Goal: Register for event/course

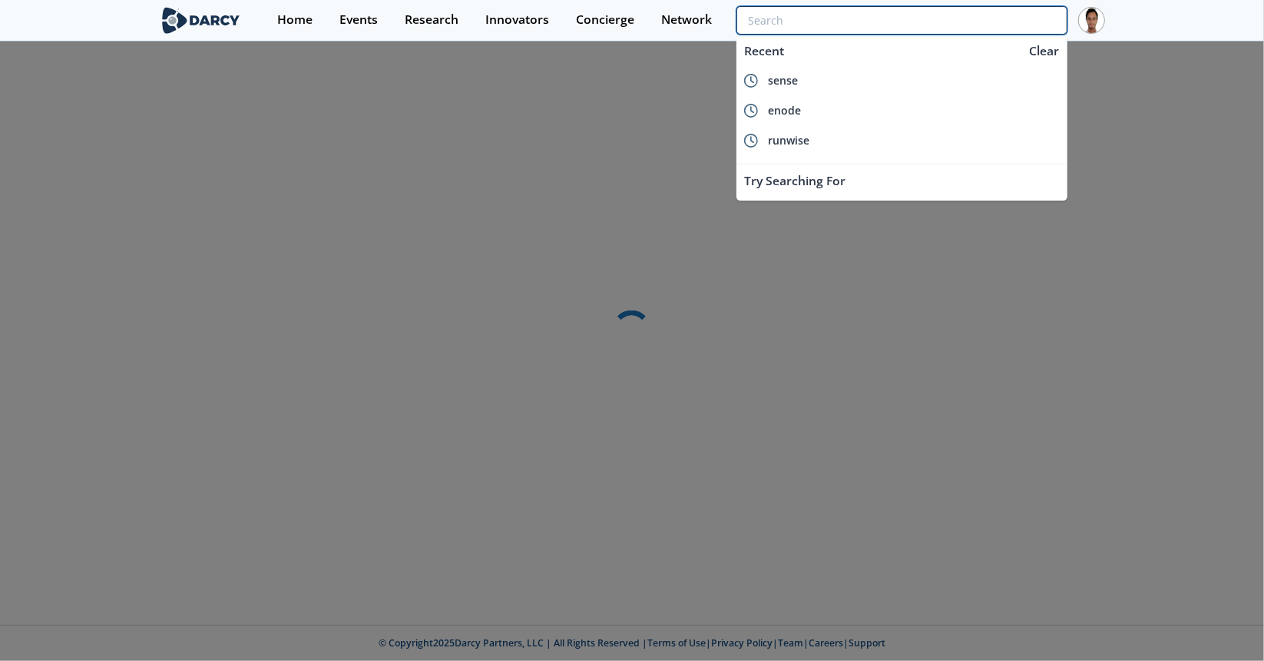
click at [984, 18] on input "search" at bounding box center [902, 20] width 331 height 28
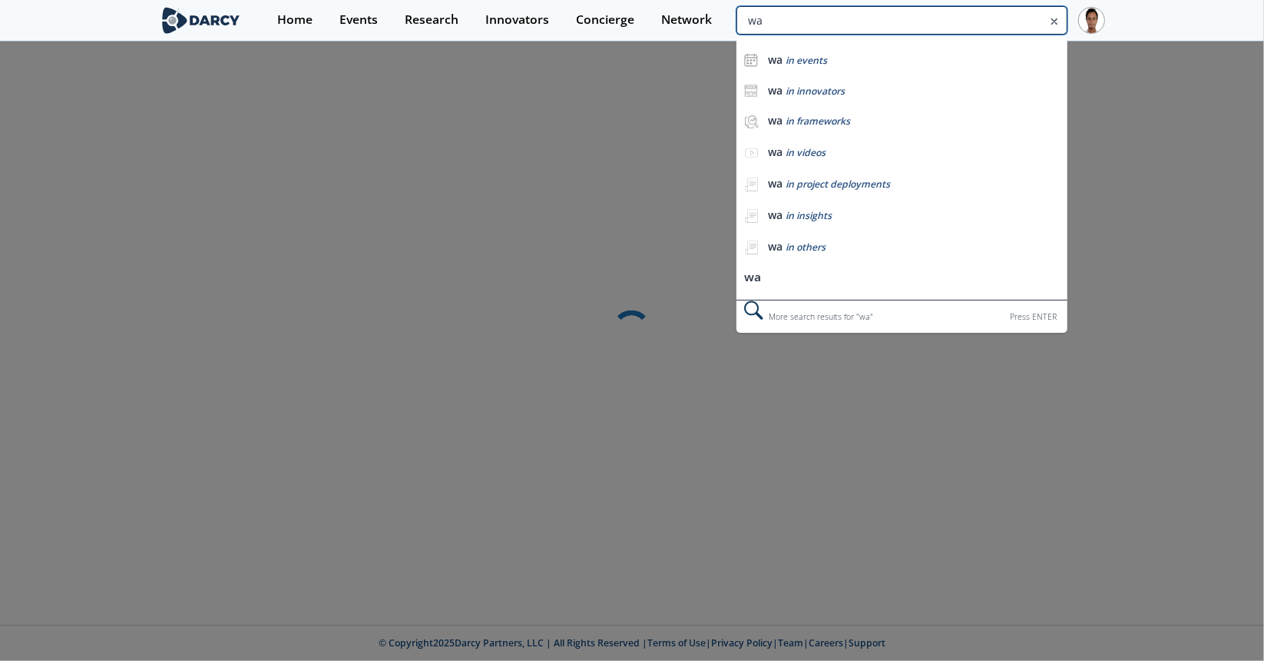
type input "wat"
type input "t"
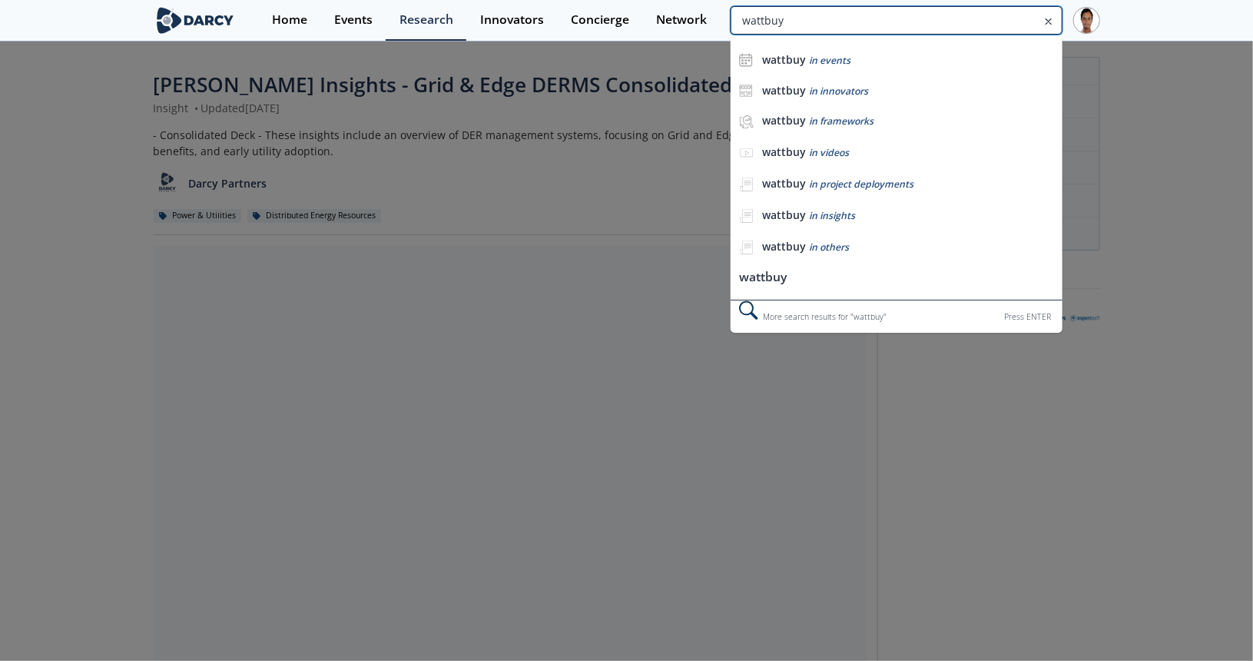
type input "wattbuy"
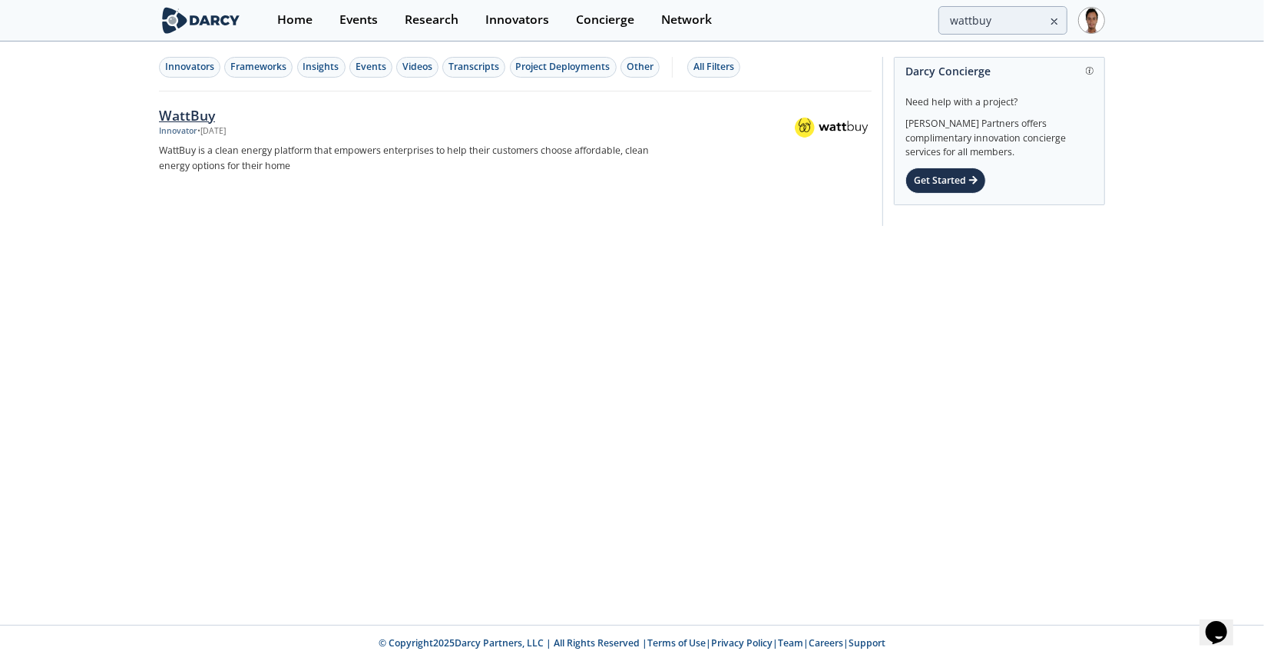
click at [174, 110] on div "WattBuy" at bounding box center [413, 115] width 508 height 20
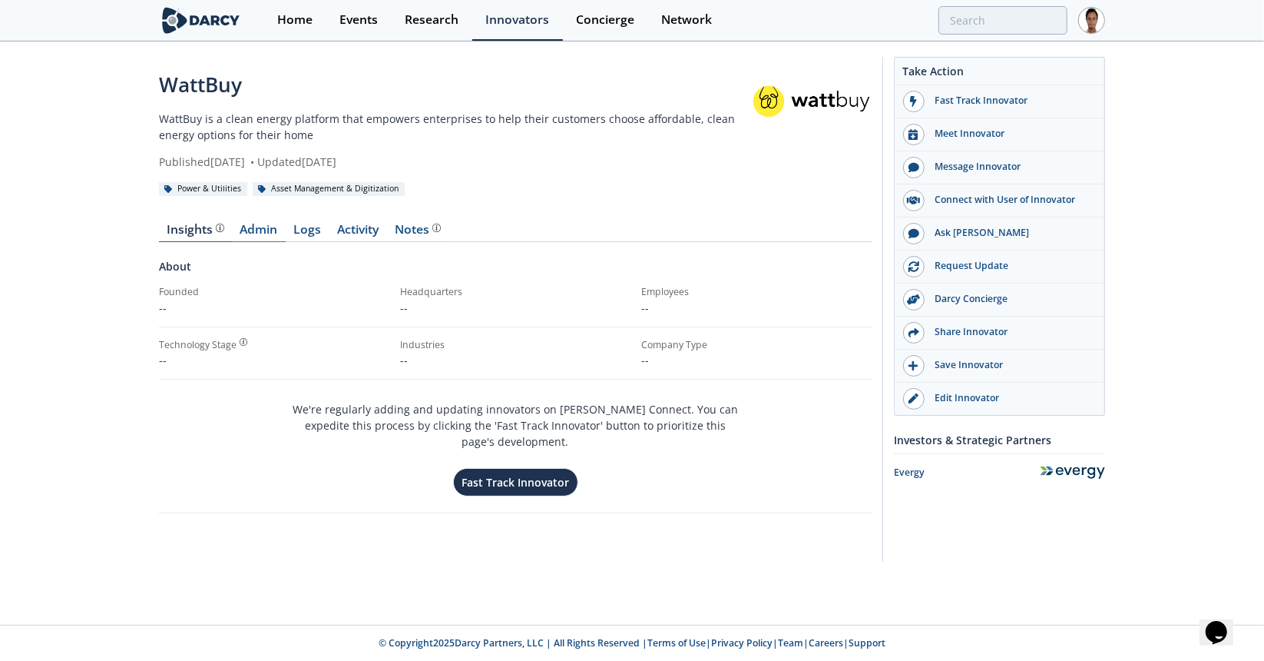
click at [265, 231] on link "Admin" at bounding box center [259, 233] width 54 height 18
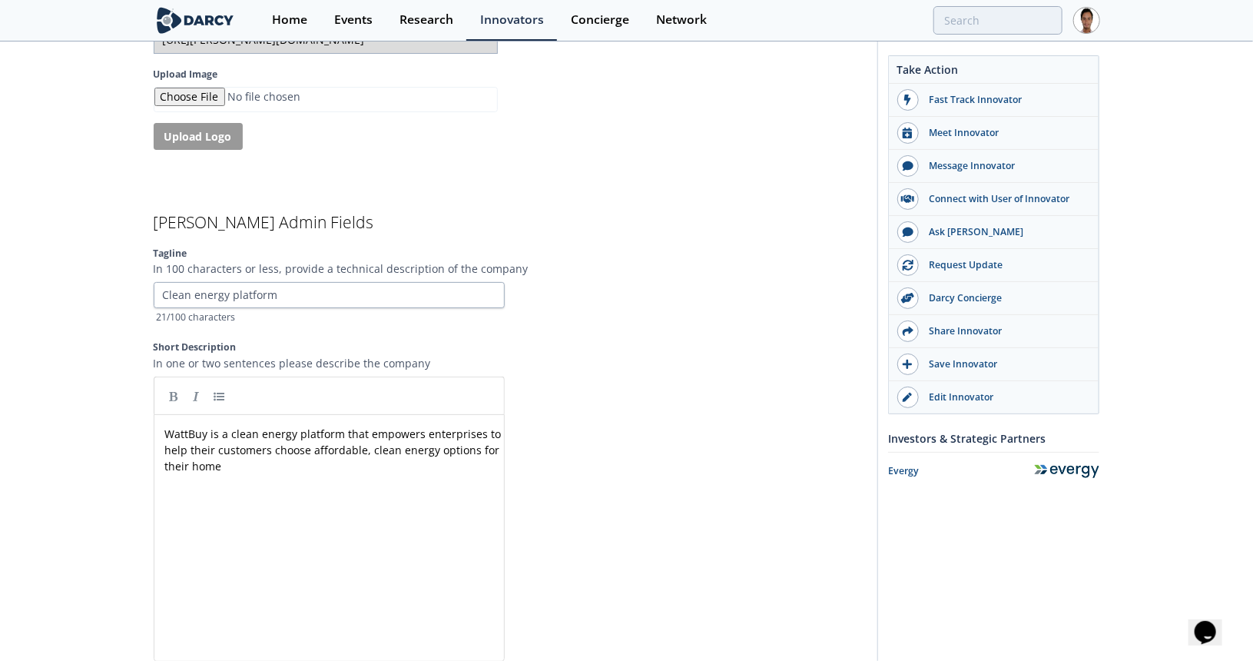
scroll to position [3456, 0]
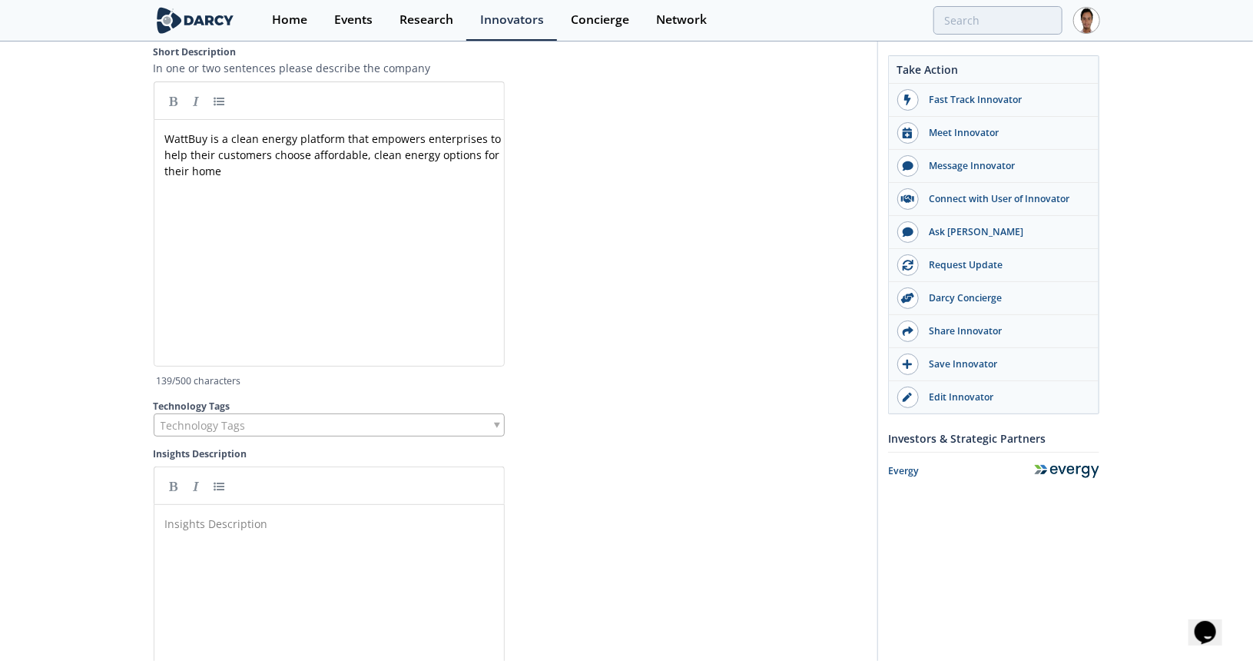
click at [237, 153] on pre "WattBuy is a clean energy platform that empowers enterprises to help their cust…" at bounding box center [335, 155] width 346 height 48
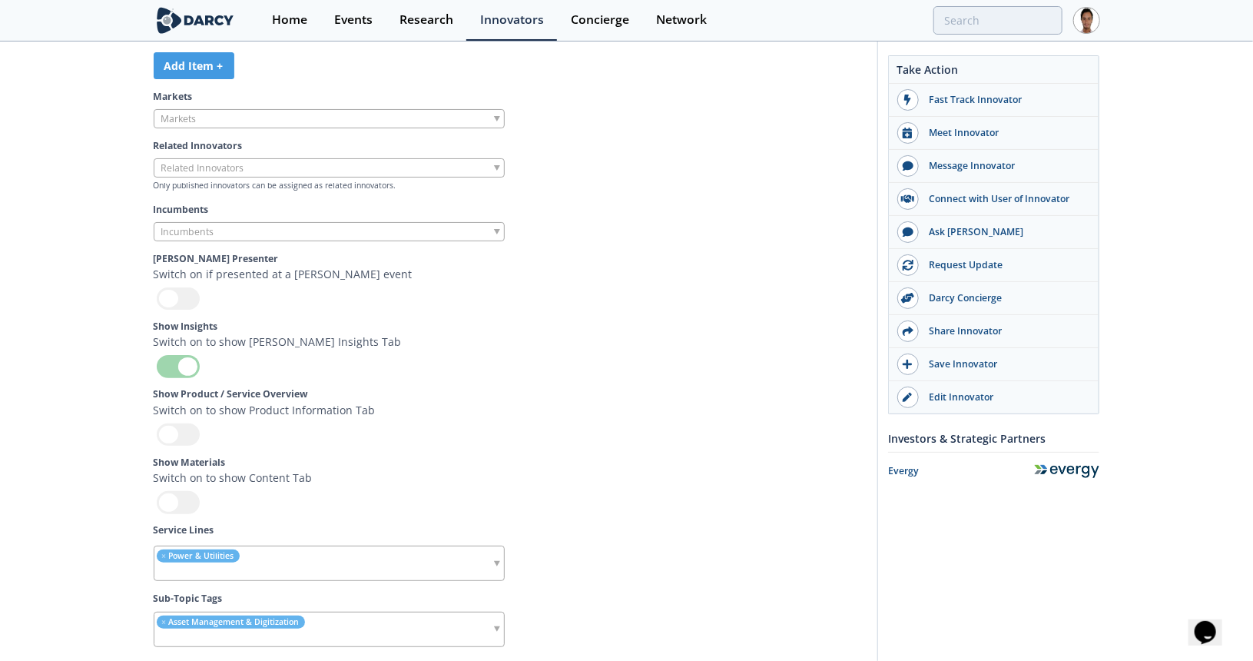
scroll to position [4365, 0]
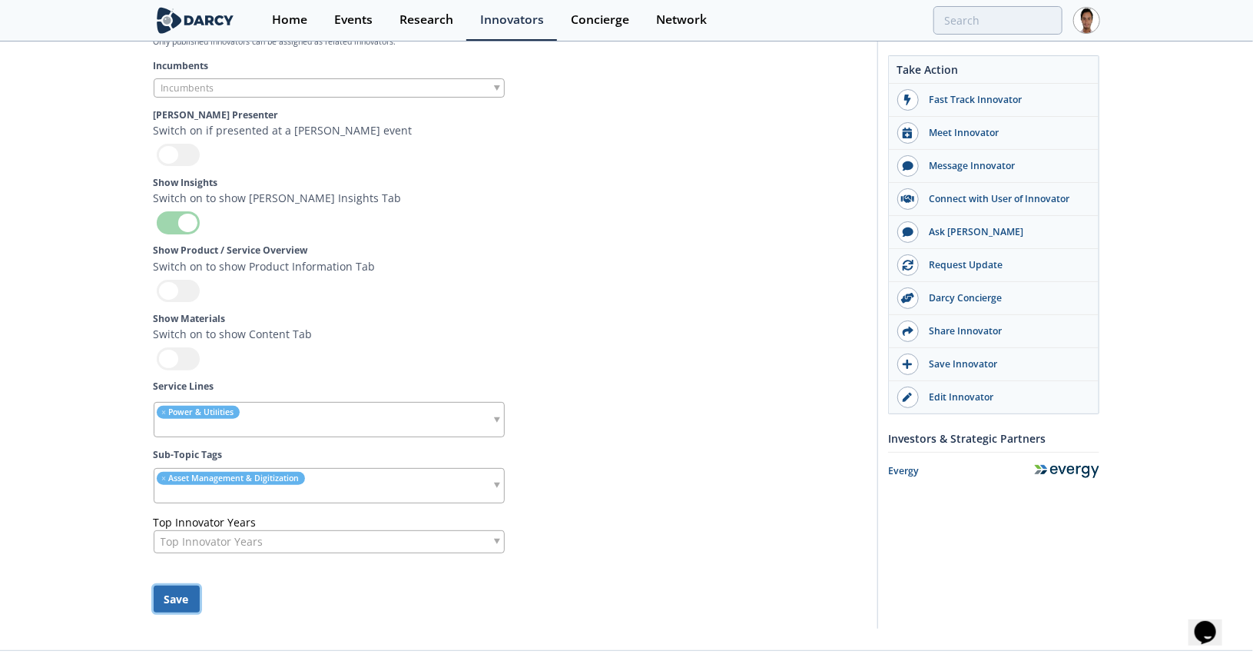
click at [184, 585] on button "Save" at bounding box center [177, 598] width 46 height 27
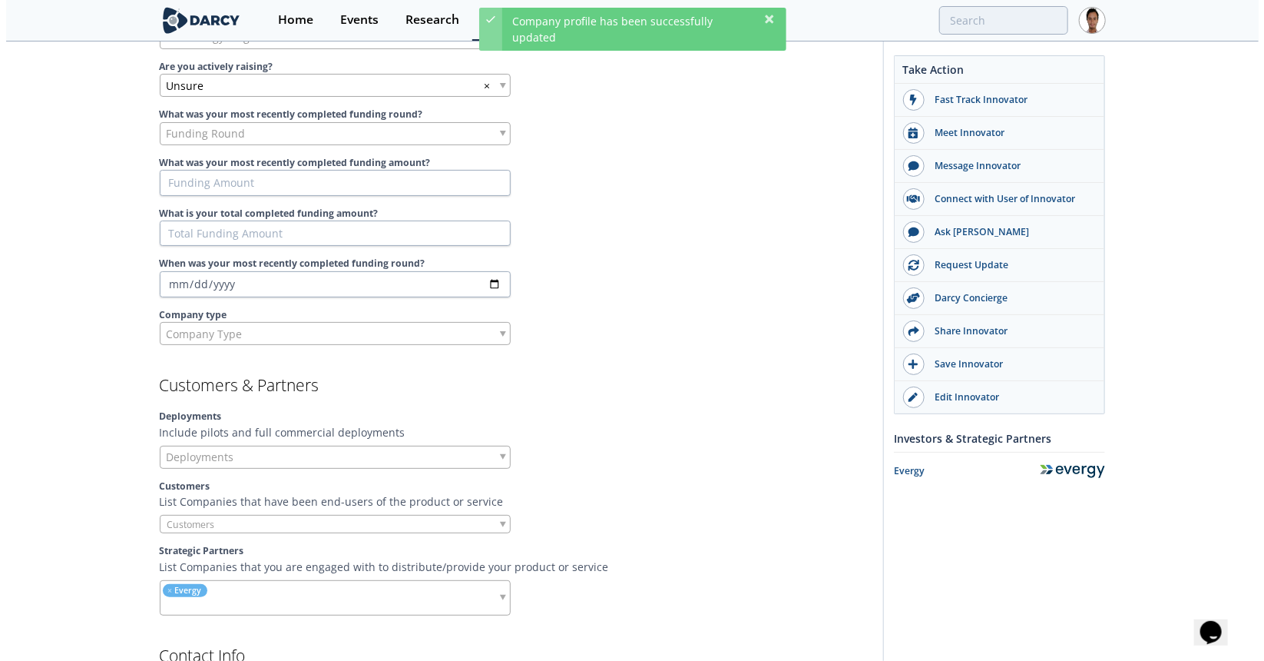
scroll to position [0, 0]
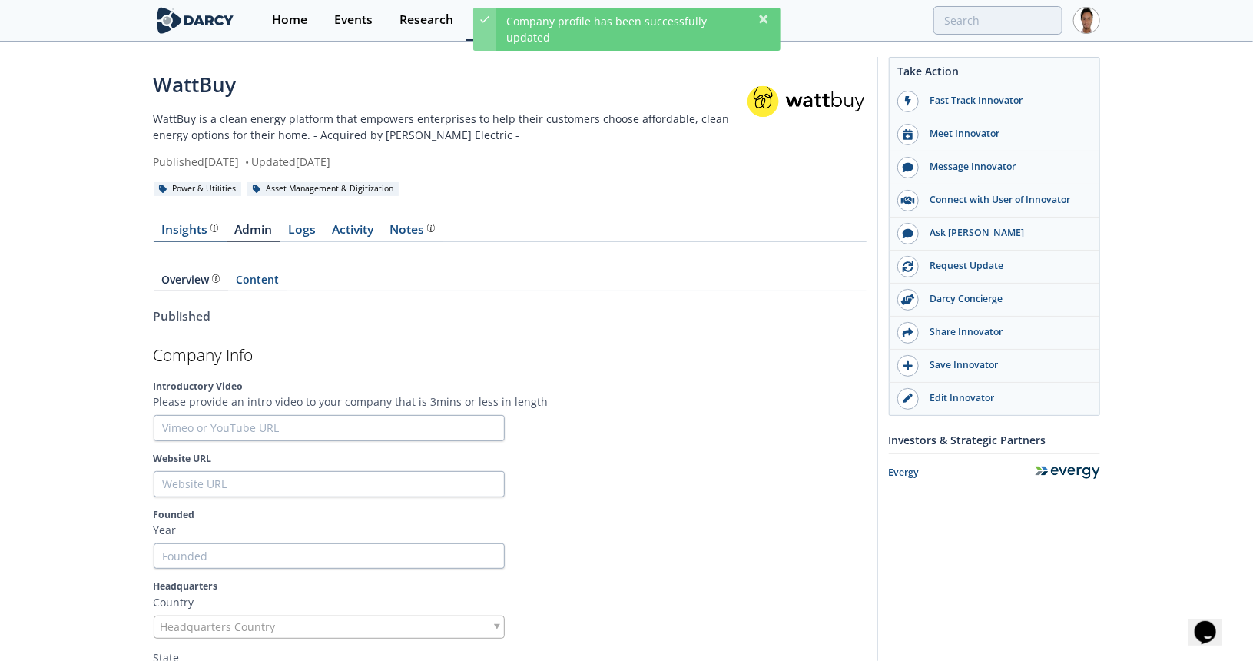
click at [194, 233] on div "Insights" at bounding box center [189, 230] width 57 height 12
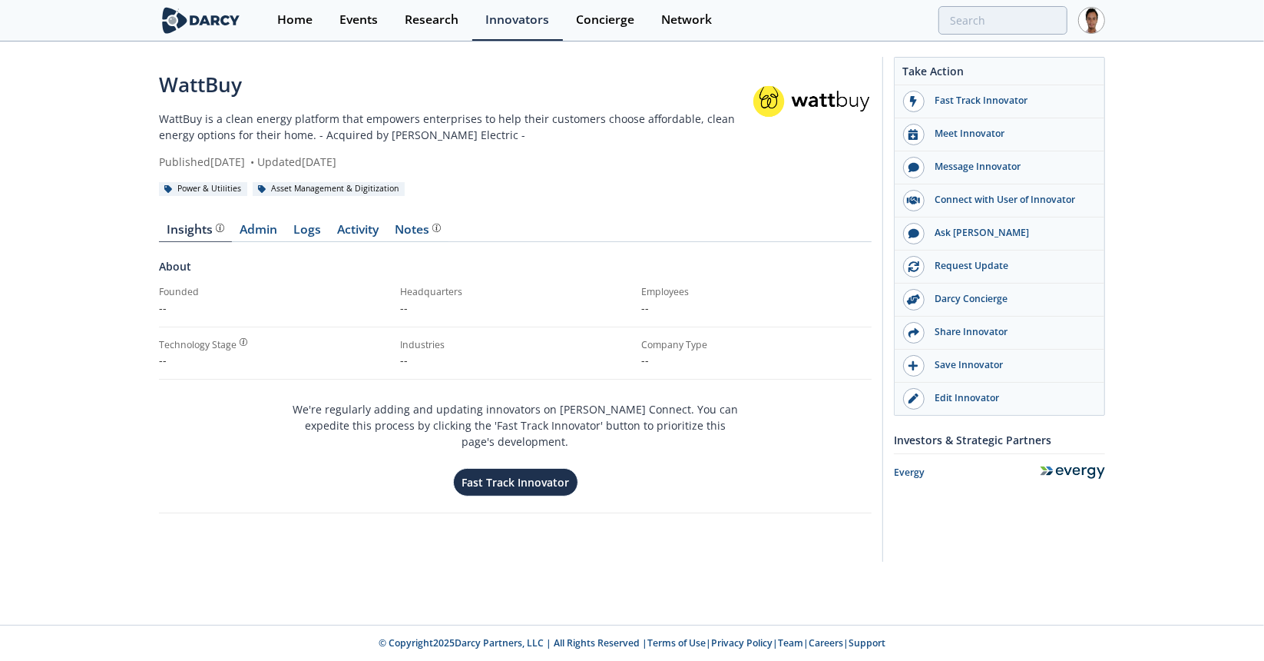
click at [209, 8] on img at bounding box center [201, 20] width 84 height 27
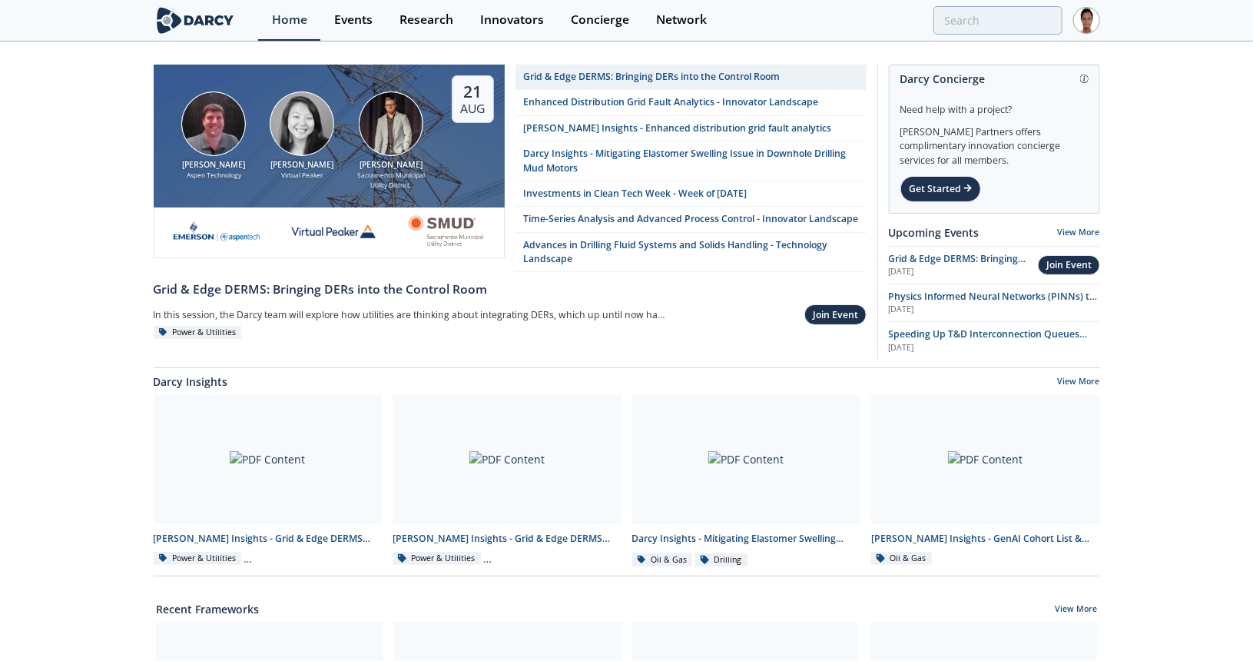
click at [1053, 263] on div "Join Event" at bounding box center [1069, 265] width 45 height 14
